Goal: Task Accomplishment & Management: Manage account settings

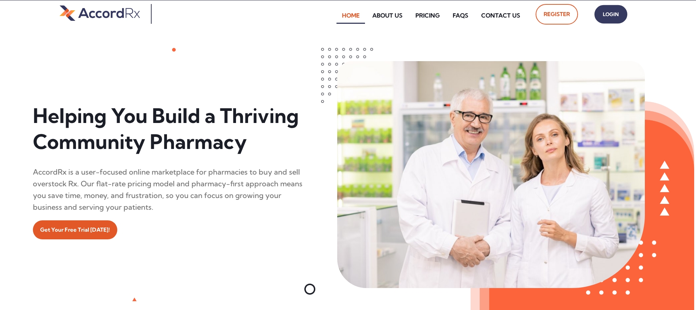
click at [334, 17] on span "Login" at bounding box center [611, 14] width 18 height 11
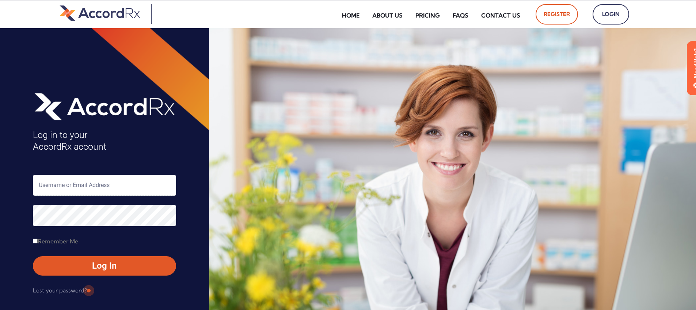
click at [63, 183] on input "text" at bounding box center [104, 185] width 143 height 21
type input "ARX-[PERSON_NAME]"
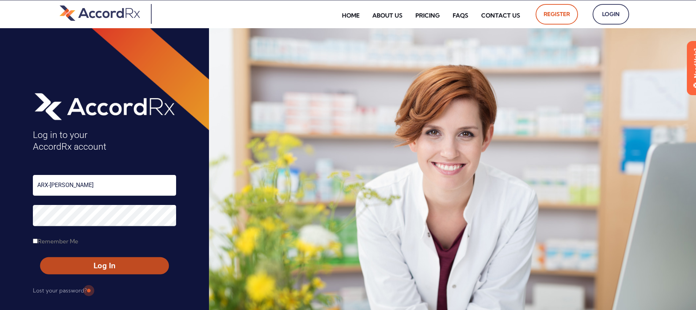
click at [88, 263] on span "Log In" at bounding box center [105, 265] width 116 height 11
